Goal: Task Accomplishment & Management: Manage account settings

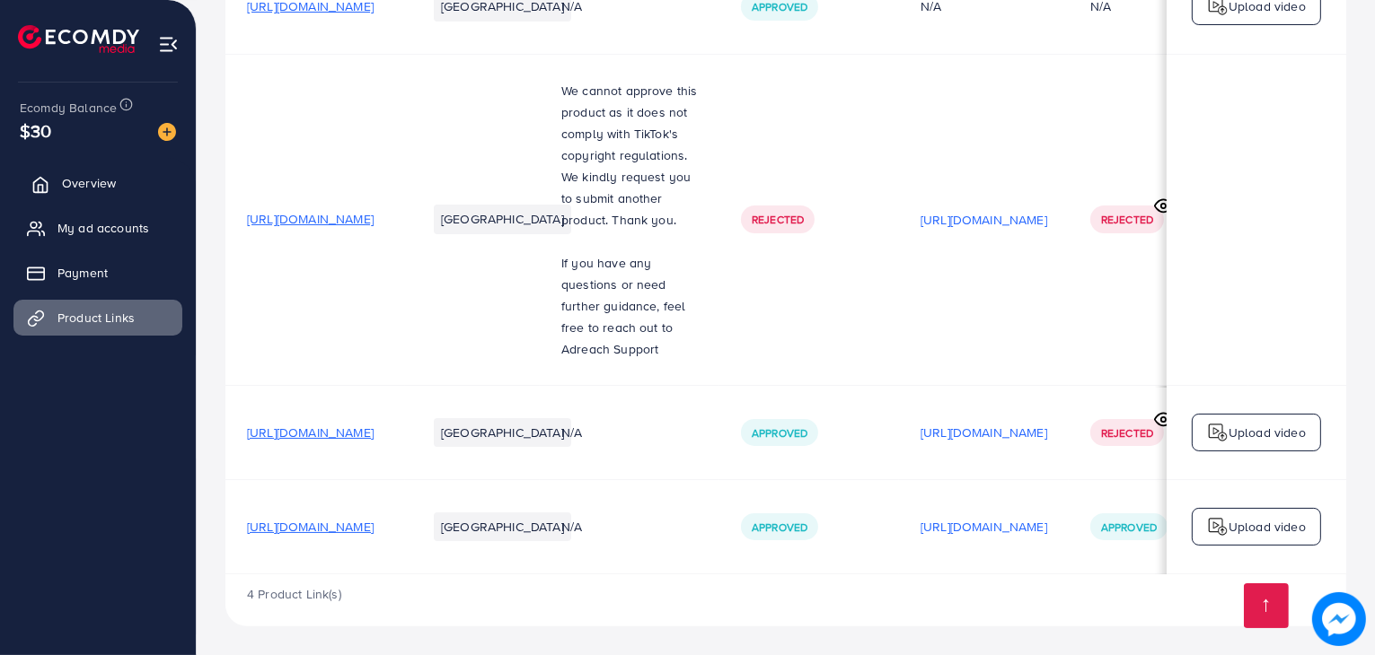
click at [98, 180] on span "Overview" at bounding box center [89, 183] width 54 height 18
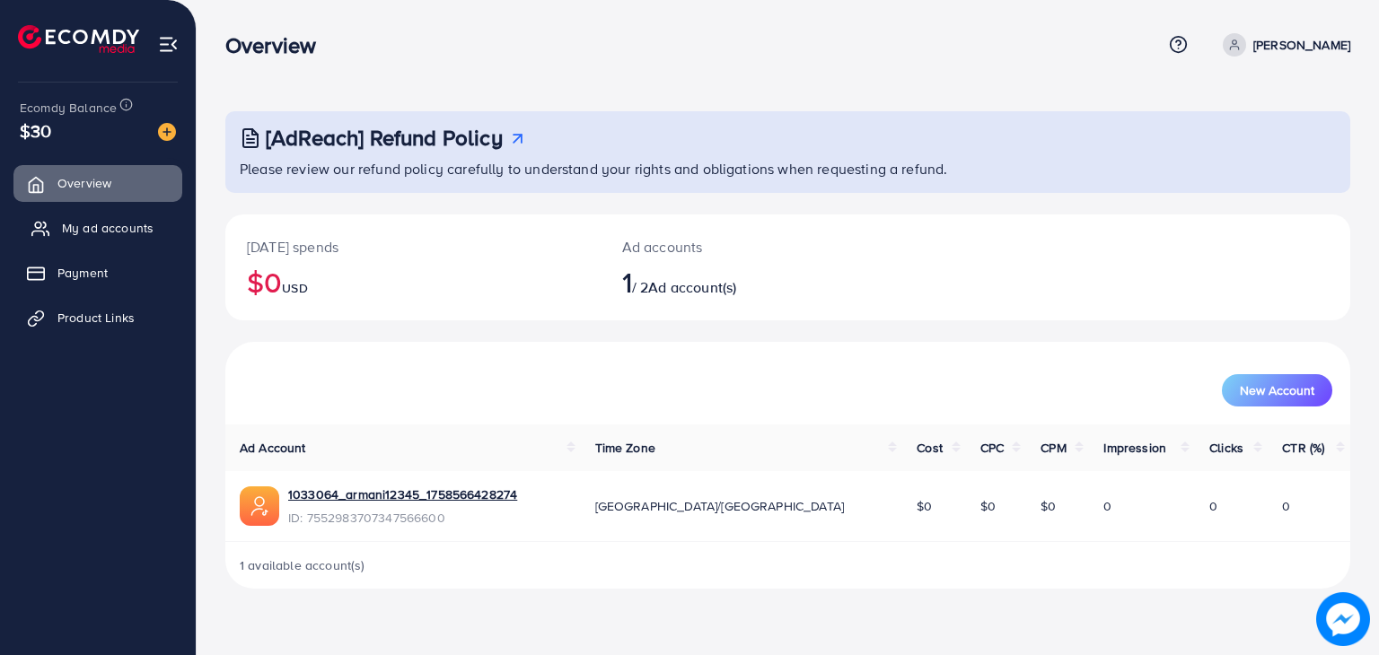
click at [131, 220] on span "My ad accounts" at bounding box center [108, 228] width 92 height 18
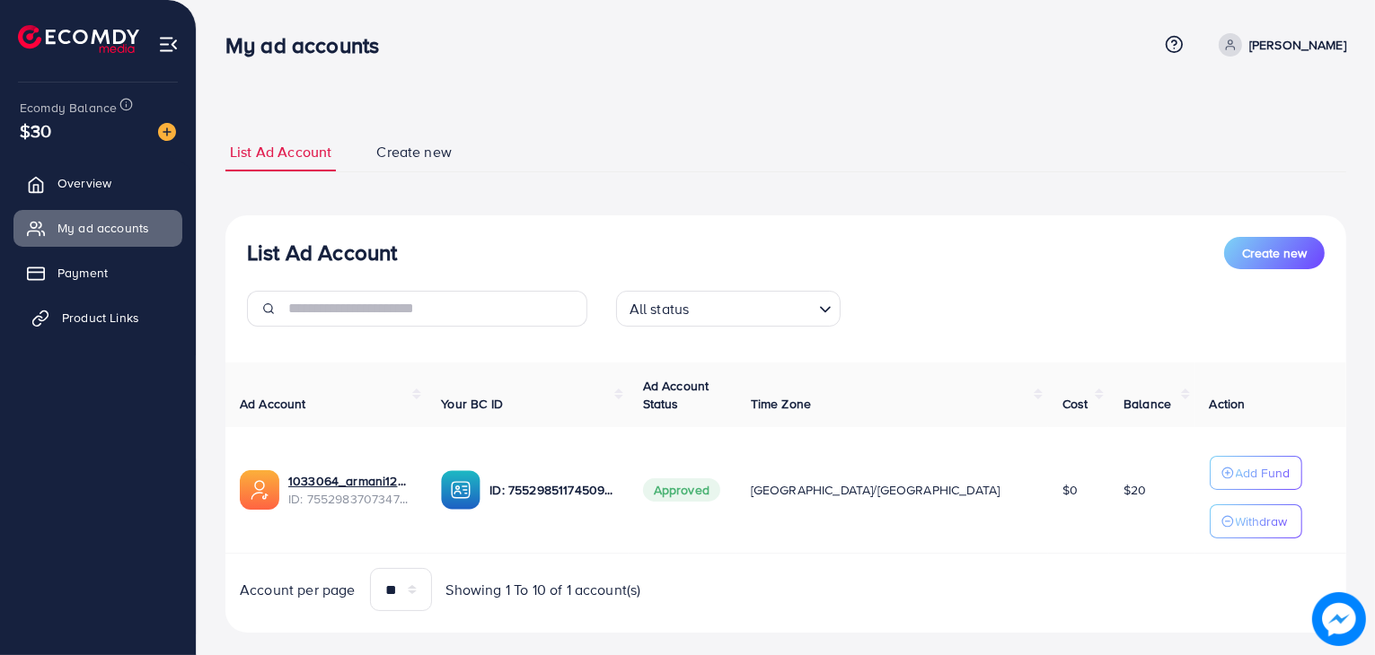
click at [150, 320] on link "Product Links" at bounding box center [97, 318] width 169 height 36
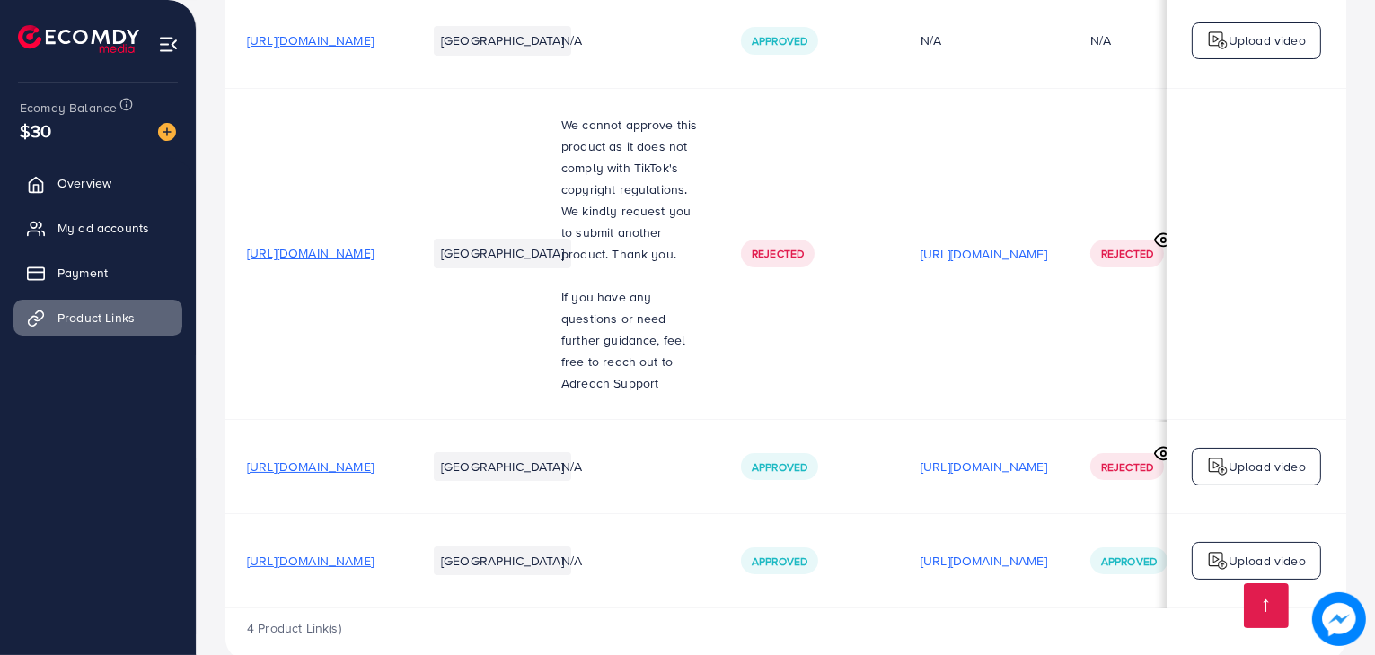
click at [374, 570] on span "https://armanionline.store/products/smart-soft-wallet-1" at bounding box center [310, 561] width 127 height 18
click at [127, 179] on link "Overview" at bounding box center [97, 183] width 169 height 36
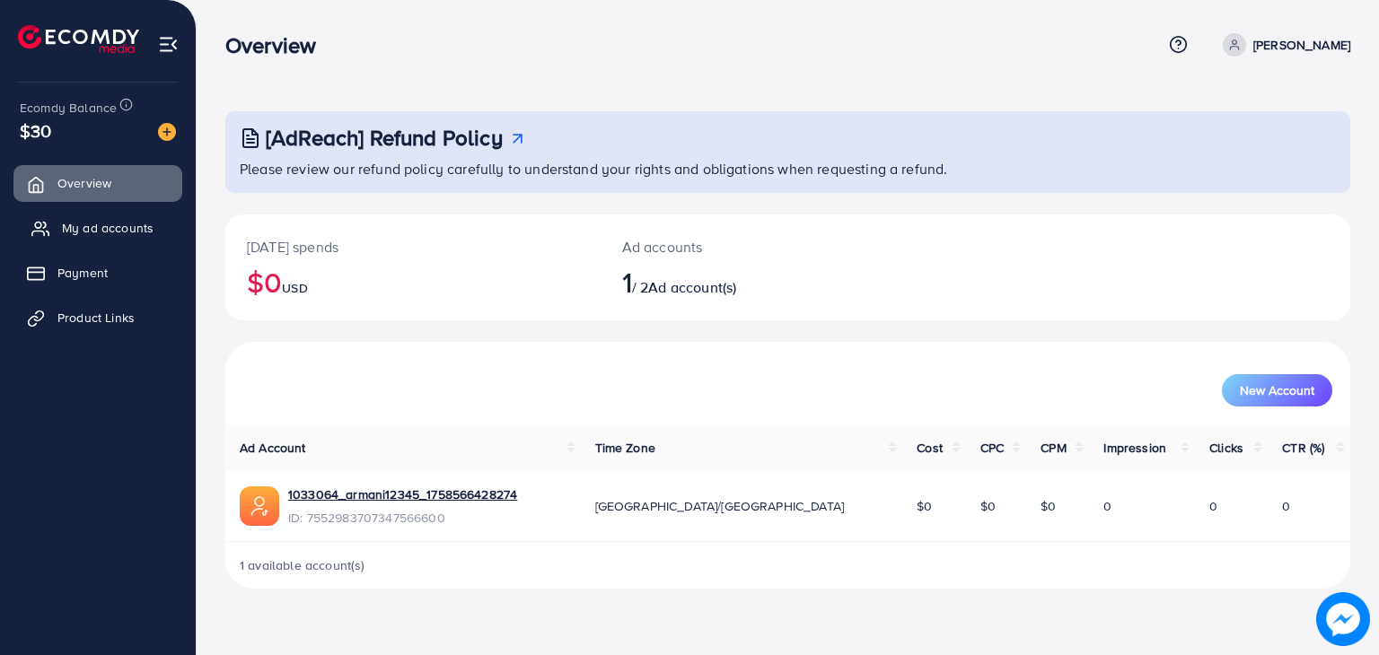
click at [126, 233] on span "My ad accounts" at bounding box center [108, 228] width 92 height 18
